Goal: Transaction & Acquisition: Book appointment/travel/reservation

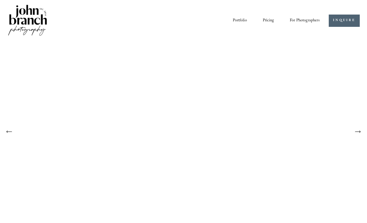
click at [338, 25] on link "INQUIRE" at bounding box center [344, 21] width 31 height 12
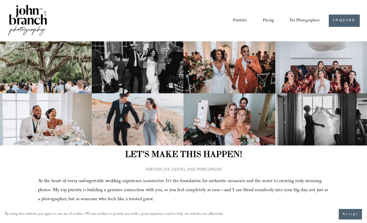
click at [24, 24] on img at bounding box center [27, 21] width 41 height 34
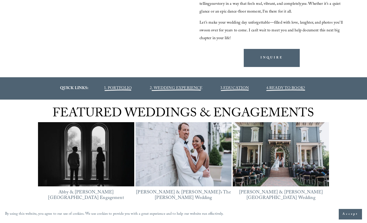
scroll to position [551, 0]
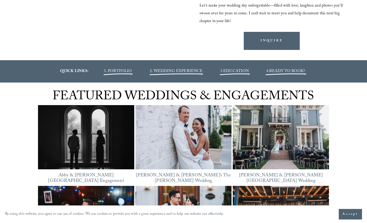
click at [228, 70] on span "EDUCATION" at bounding box center [237, 71] width 26 height 7
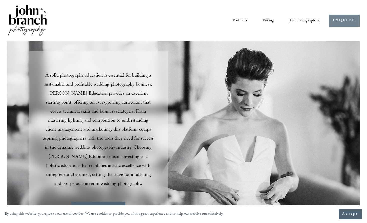
click at [336, 20] on link "INQUIRE" at bounding box center [344, 21] width 31 height 12
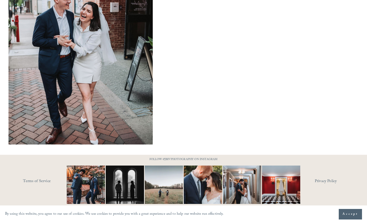
drag, startPoint x: 296, startPoint y: 123, endPoint x: 312, endPoint y: 168, distance: 48.0
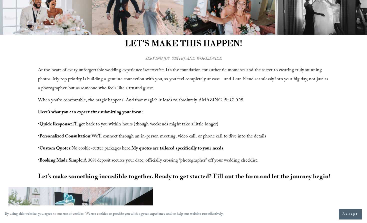
scroll to position [125, 0]
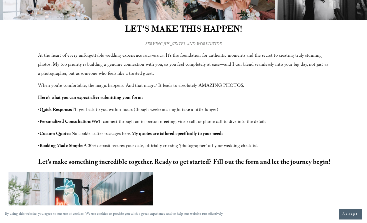
drag, startPoint x: 276, startPoint y: 117, endPoint x: 277, endPoint y: 122, distance: 5.4
click at [276, 118] on div "At the heart of every unforgettable wedding experience is connection . It’s the…" at bounding box center [184, 101] width 292 height 99
